Goal: Go to known website: Access a specific website the user already knows

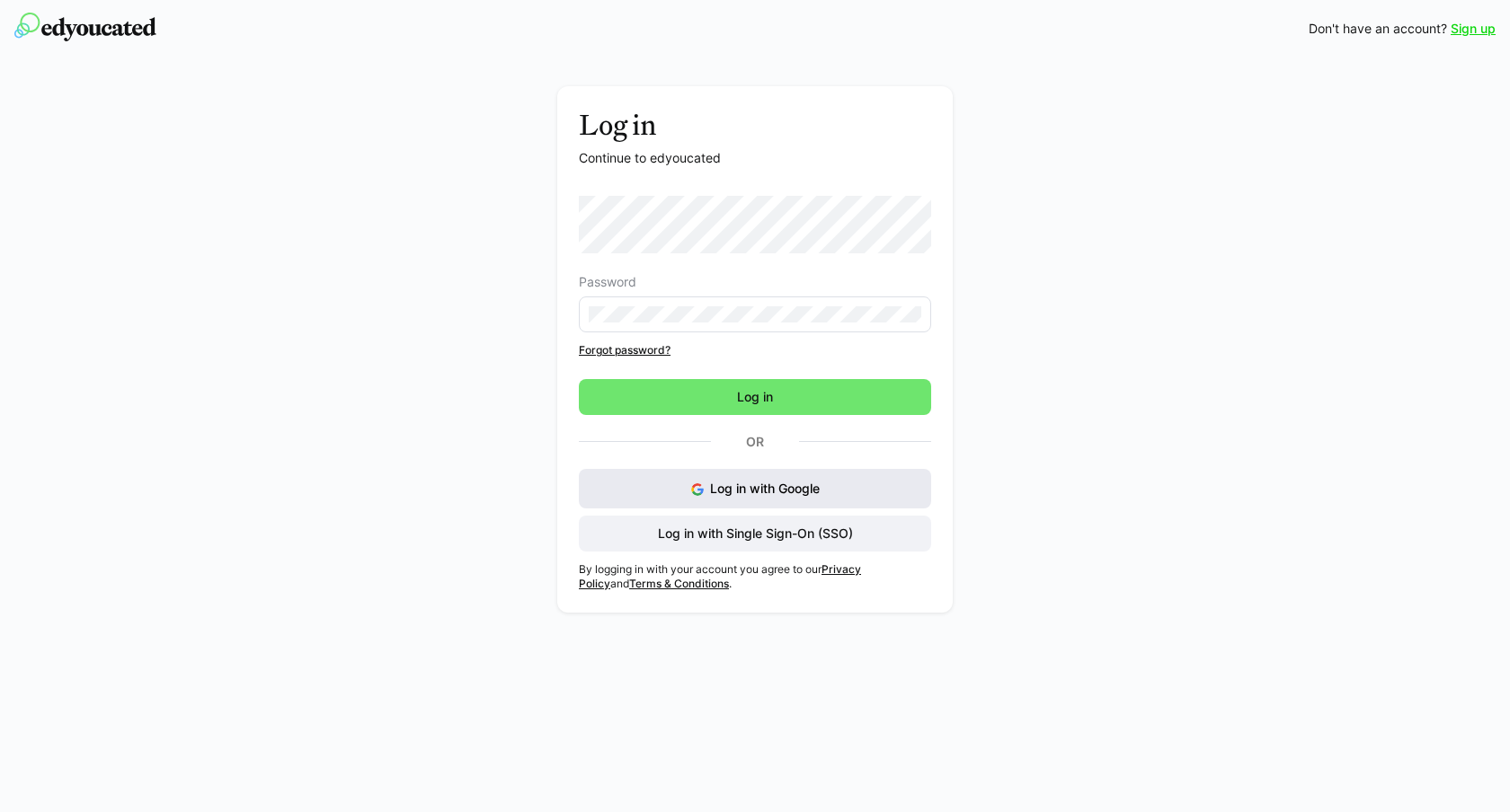
click at [706, 486] on button "Log in with Google" at bounding box center [754, 489] width 352 height 39
